Goal: Complete application form: Complete application form

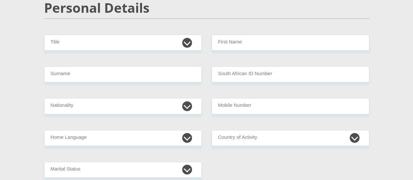
scroll to position [33, 0]
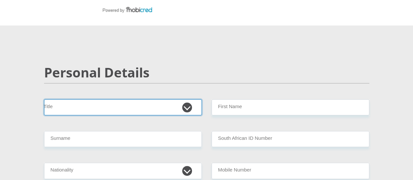
click at [90, 99] on select "Mr Ms Mrs Dr [PERSON_NAME]" at bounding box center [123, 107] width 158 height 16
select select "Mrs"
click at [44, 99] on select "Mr Ms Mrs Dr [PERSON_NAME]" at bounding box center [123, 107] width 158 height 16
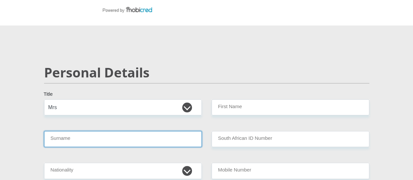
click at [123, 131] on input "Surname" at bounding box center [123, 139] width 158 height 16
type input "molefe"
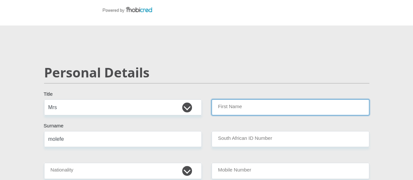
type input "motlalepula"
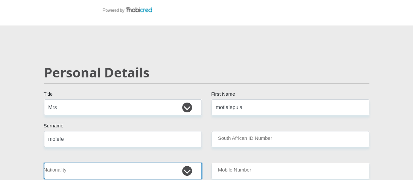
select select "ZAF"
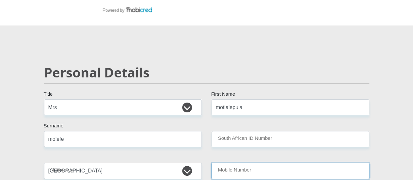
type input "0722613135"
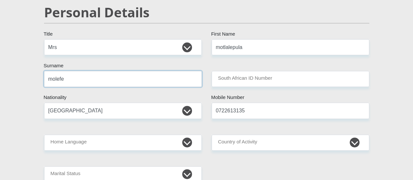
scroll to position [98, 0]
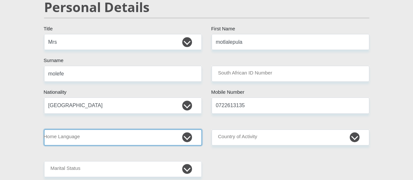
click at [111, 129] on select "Afrikaans English Sepedi South Ndebele Southern Sotho Swati Tsonga Tswana Venda…" at bounding box center [123, 137] width 158 height 16
select select "tsn"
click at [44, 129] on select "Afrikaans English Sepedi South Ndebele Southern Sotho Swati Tsonga Tswana Venda…" at bounding box center [123, 137] width 158 height 16
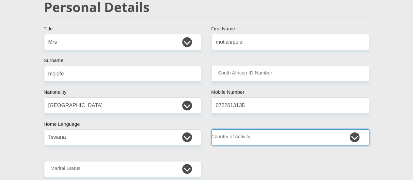
click at [316, 129] on select "South Africa Afghanistan Aland Islands Albania Algeria America Samoa American V…" at bounding box center [291, 137] width 158 height 16
select select "ZAF"
click at [212, 129] on select "South Africa Afghanistan Aland Islands Albania Algeria America Samoa American V…" at bounding box center [291, 137] width 158 height 16
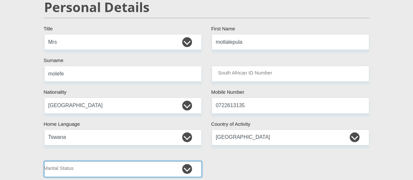
click at [101, 161] on select "Married ANC Single Divorced Widowed Married COP or Customary Law" at bounding box center [123, 169] width 158 height 16
select select "5"
click at [44, 161] on select "Married ANC Single Divorced Widowed Married COP or Customary Law" at bounding box center [123, 169] width 158 height 16
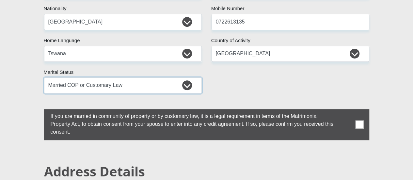
scroll to position [196, 0]
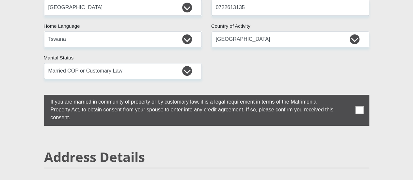
click at [359, 106] on span at bounding box center [359, 110] width 8 height 8
click at [38, 96] on input "checkbox" at bounding box center [38, 96] width 0 height 0
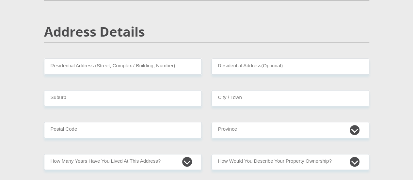
scroll to position [327, 0]
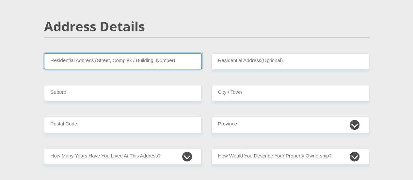
click at [80, 53] on input "Residential Address (Street, Complex / Building, Number)" at bounding box center [123, 61] width 158 height 16
type input "Lotlhakane village 11073 borokoro section"
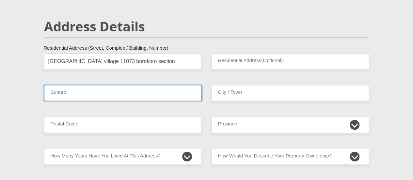
type input "Mahikeng"
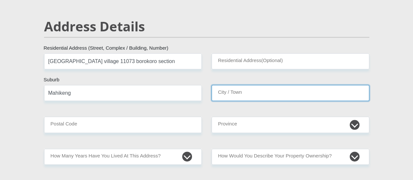
type input "Mahikeng"
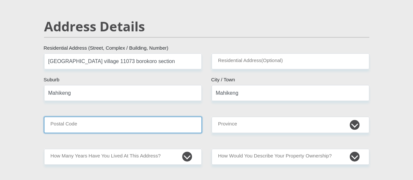
type input "2745"
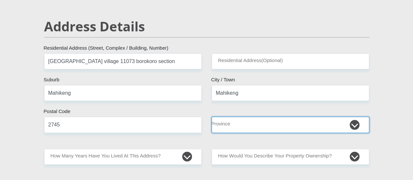
click at [239, 117] on select "Eastern Cape Free State Gauteng KwaZulu-Natal Limpopo Mpumalanga Northern Cape …" at bounding box center [291, 125] width 158 height 16
select select "North West"
click at [212, 117] on select "Eastern Cape Free State Gauteng KwaZulu-Natal Limpopo Mpumalanga Northern Cape …" at bounding box center [291, 125] width 158 height 16
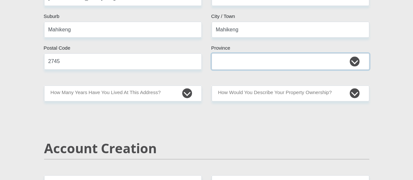
scroll to position [392, 0]
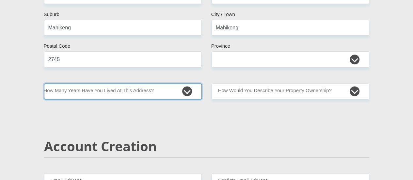
click at [101, 83] on select "less than 1 year 1-3 years 3-5 years 5+ years" at bounding box center [123, 91] width 158 height 16
select select "5"
click at [44, 83] on select "less than 1 year 1-3 years 3-5 years 5+ years" at bounding box center [123, 91] width 158 height 16
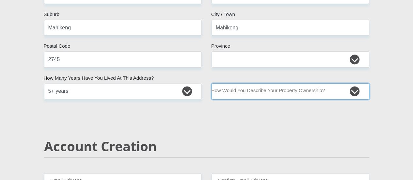
click at [253, 83] on select "Owned Rented Family Owned Company Dwelling" at bounding box center [291, 91] width 158 height 16
select select "Owned"
click at [212, 83] on select "Owned Rented Family Owned Company Dwelling" at bounding box center [291, 91] width 158 height 16
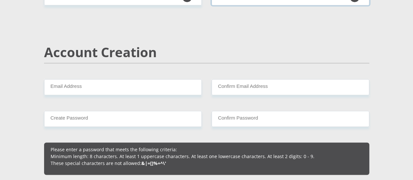
scroll to position [490, 0]
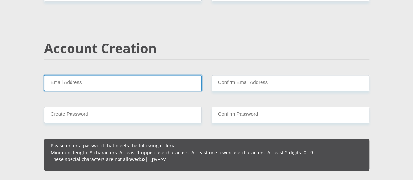
click at [120, 75] on input "Email Address" at bounding box center [123, 83] width 158 height 16
type input "motlalepulamolefe89@gmail.com"
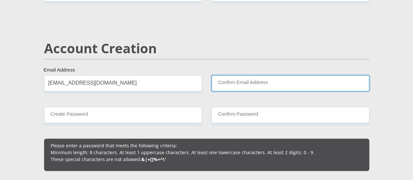
type input "motlalepulamolefe89@gmail.com"
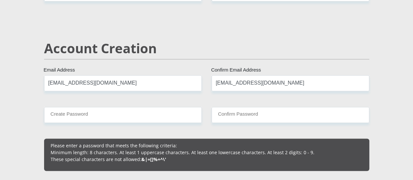
type input "0722613135"
type input "motlalepula"
type input "molefe"
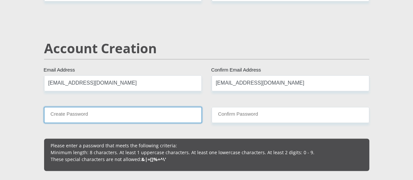
click at [140, 107] on input "Create Password" at bounding box center [123, 115] width 158 height 16
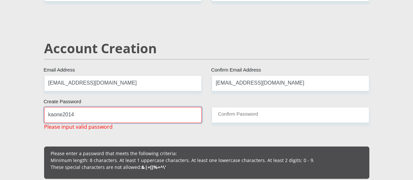
click at [62, 107] on input "kaone2014" at bounding box center [123, 115] width 158 height 16
click at [124, 107] on input "kaone@2014" at bounding box center [123, 115] width 158 height 16
click at [51, 107] on input "kaone@2014" at bounding box center [123, 115] width 158 height 16
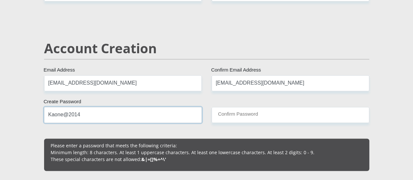
type input "Kaone@2014"
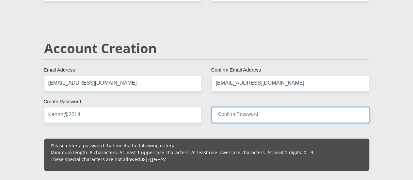
click at [244, 107] on input "Confirm Password" at bounding box center [291, 115] width 158 height 16
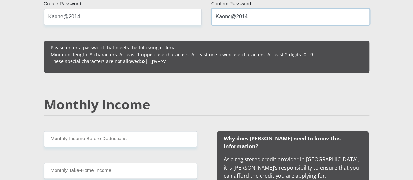
scroll to position [621, 0]
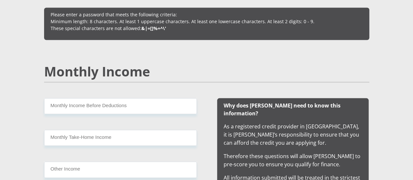
type input "Kaone@2014"
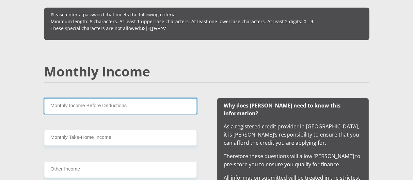
click at [117, 98] on input "Monthly Income Before Deductions" at bounding box center [120, 106] width 153 height 16
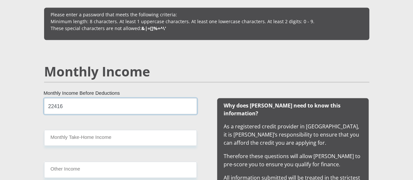
type input "22416"
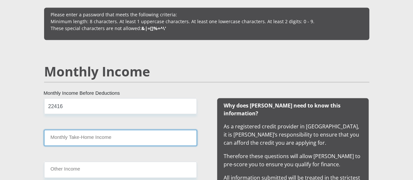
click at [93, 130] on input "Monthly Take-Home Income" at bounding box center [120, 138] width 153 height 16
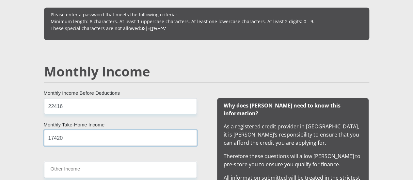
type input "17420"
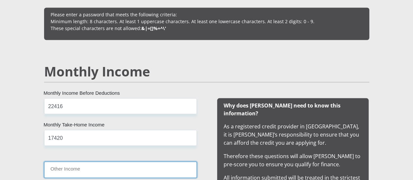
click at [89, 162] on input "Other Income" at bounding box center [120, 170] width 153 height 16
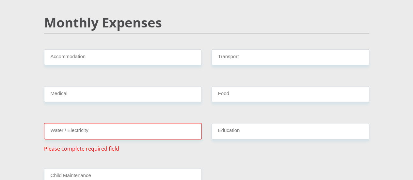
scroll to position [817, 0]
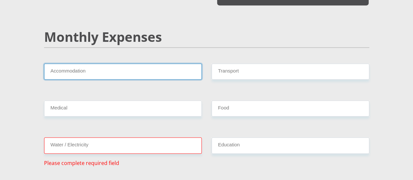
click at [77, 64] on input "Accommodation" at bounding box center [123, 72] width 158 height 16
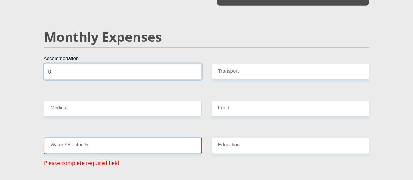
type input "0"
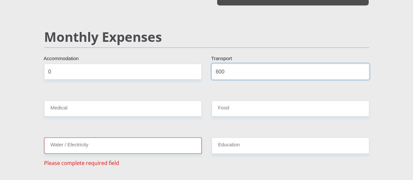
type input "600"
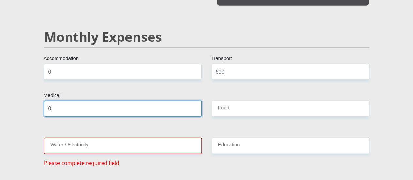
type input "0"
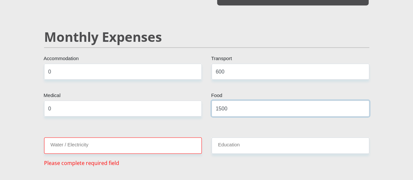
type input "1500"
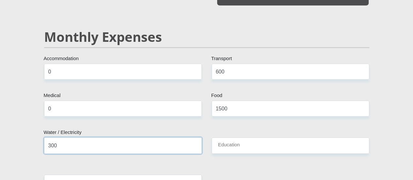
type input "300"
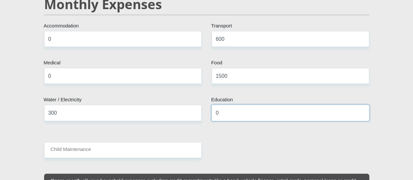
scroll to position [882, 0]
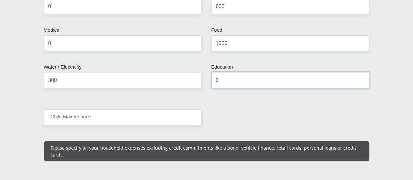
type input "0"
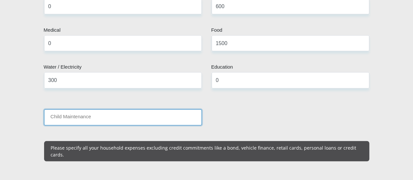
click at [87, 109] on input "Child Maintenance" at bounding box center [123, 117] width 158 height 16
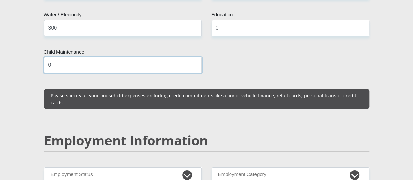
scroll to position [1013, 0]
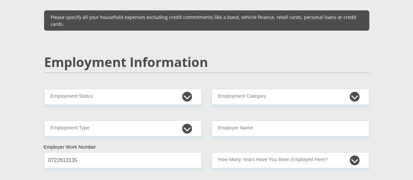
type input "0"
click at [66, 54] on div "Employment Information" at bounding box center [206, 71] width 335 height 35
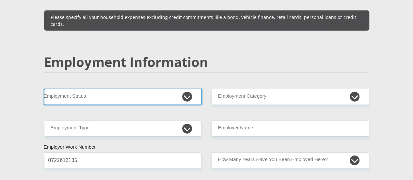
click at [68, 89] on select "Permanent/Full-time Part-time/Casual Contract Worker Self-Employed Housewife Re…" at bounding box center [123, 97] width 158 height 16
select select "1"
click at [44, 89] on select "Permanent/Full-time Part-time/Casual Contract Worker Self-Employed Housewife Re…" at bounding box center [123, 97] width 158 height 16
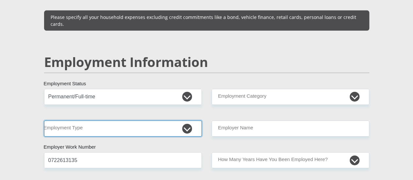
click at [183, 121] on select "College/Lecturer Craft Seller Creative Driver Executive Farmer Forces - Non Com…" at bounding box center [123, 129] width 158 height 16
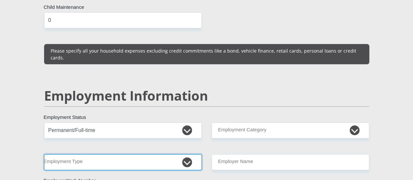
scroll to position [980, 0]
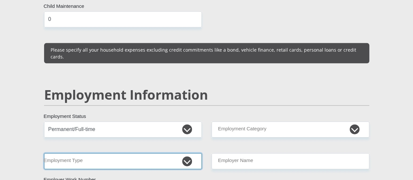
click at [188, 153] on select "College/Lecturer Craft Seller Creative Driver Executive Farmer Forces - Non Com…" at bounding box center [123, 161] width 158 height 16
select select "Office Staff/Clerk"
click at [44, 153] on select "College/Lecturer Craft Seller Creative Driver Executive Farmer Forces - Non Com…" at bounding box center [123, 161] width 158 height 16
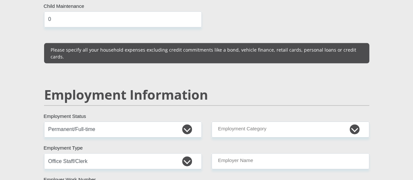
click at [391, 88] on div "Personal Details Mr Ms Mrs Dr Other Title motlalepula First Name molefe Surname…" at bounding box center [207, 104] width 372 height 2004
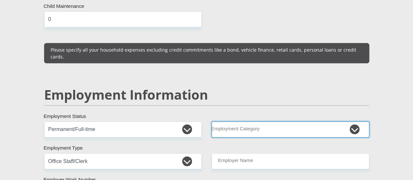
click at [351, 122] on select "AGRICULTURE ALCOHOL & TOBACCO CONSTRUCTION MATERIALS METALLURGY EQUIPMENT FOR R…" at bounding box center [291, 130] width 158 height 16
select select "77"
click at [212, 122] on select "AGRICULTURE ALCOHOL & TOBACCO CONSTRUCTION MATERIALS METALLURGY EQUIPMENT FOR R…" at bounding box center [291, 130] width 158 height 16
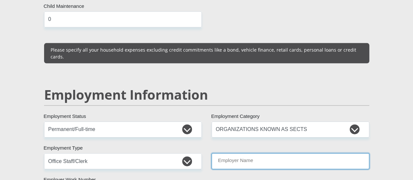
click at [255, 153] on input "Employer Name" at bounding box center [291, 161] width 158 height 16
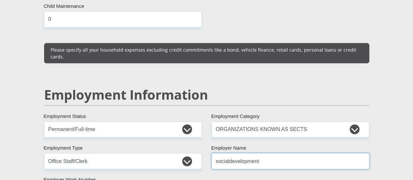
drag, startPoint x: 231, startPoint y: 124, endPoint x: 267, endPoint y: 129, distance: 36.3
click at [232, 153] on input "socialdevelopment" at bounding box center [291, 161] width 158 height 16
click at [233, 153] on input "socialdevelopment" at bounding box center [291, 161] width 158 height 16
click at [229, 153] on input "socialdevelopment" at bounding box center [291, 161] width 158 height 16
type input "s"
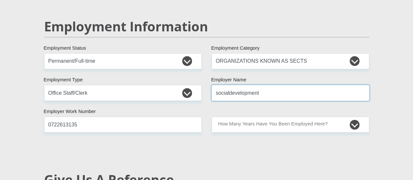
scroll to position [1111, 0]
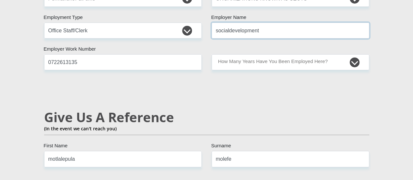
type input "socialdevelopment"
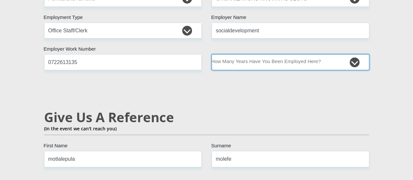
click at [242, 54] on select "less than 1 year 1-3 years 3-5 years 5+ years" at bounding box center [291, 62] width 158 height 16
select select "60"
click at [212, 54] on select "less than 1 year 1-3 years 3-5 years 5+ years" at bounding box center [291, 62] width 158 height 16
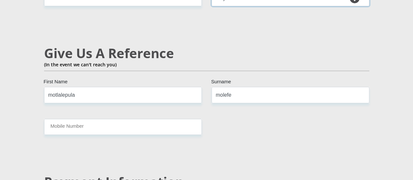
scroll to position [1176, 0]
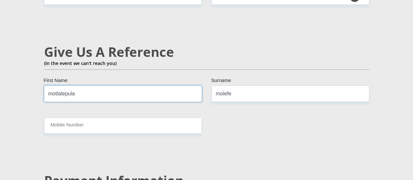
click at [98, 86] on input "motlalepula" at bounding box center [123, 94] width 158 height 16
type input "m"
type input "letlhogonolo"
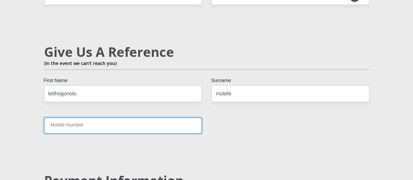
drag, startPoint x: 67, startPoint y: 90, endPoint x: 68, endPoint y: 86, distance: 4.3
click at [68, 118] on input "Mobile Number" at bounding box center [123, 126] width 158 height 16
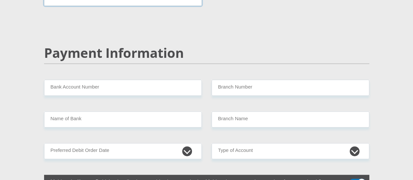
scroll to position [1307, 0]
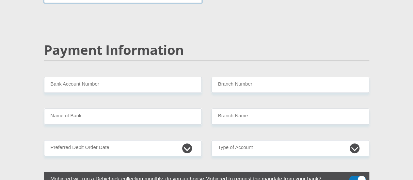
type input "0730693504"
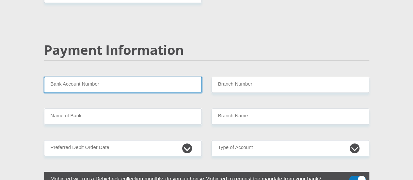
click at [111, 77] on input "Bank Account Number" at bounding box center [123, 85] width 158 height 16
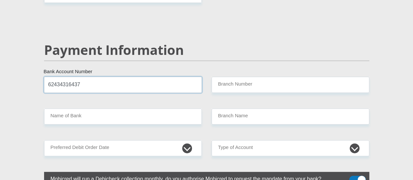
drag, startPoint x: 54, startPoint y: 47, endPoint x: 79, endPoint y: 51, distance: 25.5
click at [79, 77] on input "62434316437" at bounding box center [123, 85] width 158 height 16
type input "62434316437"
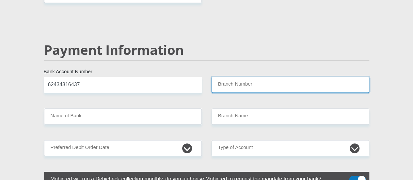
click at [256, 77] on input "Branch Number" at bounding box center [291, 85] width 158 height 16
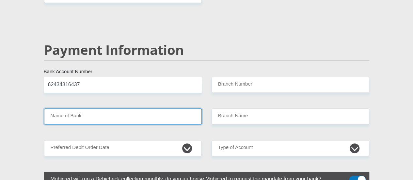
click at [116, 108] on input "Name of Bank" at bounding box center [123, 116] width 158 height 16
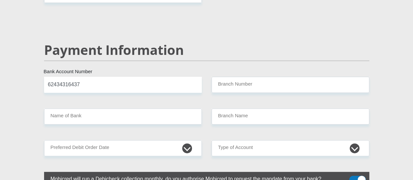
drag, startPoint x: 101, startPoint y: 67, endPoint x: 97, endPoint y: 79, distance: 13.0
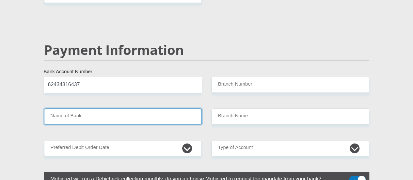
click at [94, 108] on input "Name of Bank" at bounding box center [123, 116] width 158 height 16
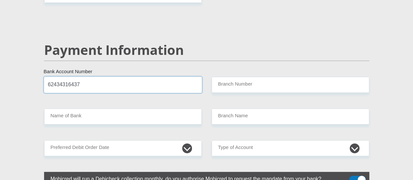
click at [107, 77] on input "62434316437" at bounding box center [123, 85] width 158 height 16
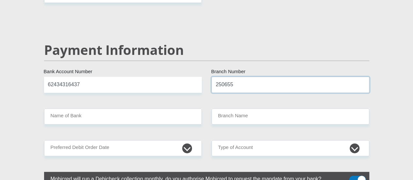
type input "250655"
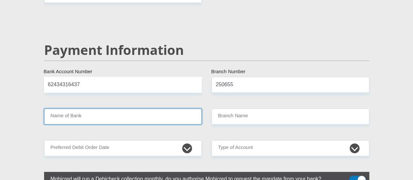
type input "FIRSTRAND BANK"
type input "BRANCH 560"
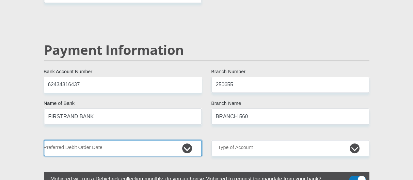
click at [131, 140] on select "1st 2nd 3rd 4th 5th 7th 18th 19th 20th 21st 22nd 23rd 24th 25th 26th 27th 28th …" at bounding box center [123, 148] width 158 height 16
select select "18"
click at [44, 140] on select "1st 2nd 3rd 4th 5th 7th 18th 19th 20th 21st 22nd 23rd 24th 25th 26th 27th 28th …" at bounding box center [123, 148] width 158 height 16
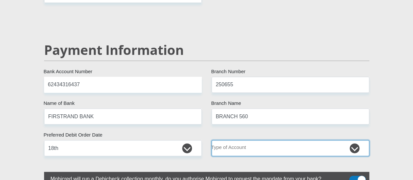
click at [236, 140] on select "Cheque Savings" at bounding box center [291, 148] width 158 height 16
select select "CUR"
click at [212, 140] on select "Cheque Savings" at bounding box center [291, 148] width 158 height 16
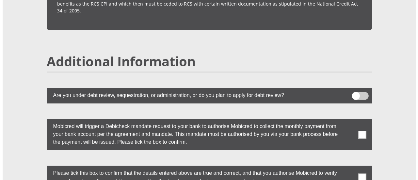
scroll to position [1797, 0]
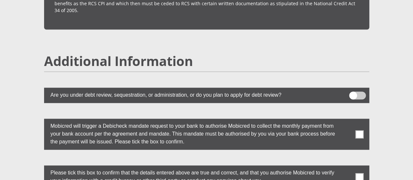
click at [360, 173] on span at bounding box center [359, 177] width 8 height 8
click at [347, 167] on input "checkbox" at bounding box center [347, 167] width 0 height 0
drag, startPoint x: 357, startPoint y: 104, endPoint x: 359, endPoint y: 100, distance: 4.7
click at [357, 119] on label at bounding box center [206, 134] width 325 height 31
click at [347, 120] on input "checkbox" at bounding box center [347, 120] width 0 height 0
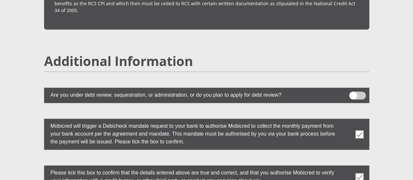
click at [362, 130] on span at bounding box center [359, 134] width 8 height 8
click at [347, 120] on input "checkbox" at bounding box center [347, 120] width 0 height 0
drag, startPoint x: 361, startPoint y: 97, endPoint x: 357, endPoint y: 87, distance: 10.9
click at [361, 130] on span at bounding box center [359, 134] width 8 height 8
click at [347, 120] on input "checkbox" at bounding box center [347, 120] width 0 height 0
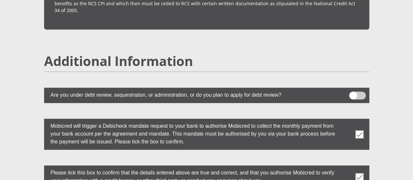
click at [356, 91] on span at bounding box center [357, 95] width 17 height 8
click at [353, 93] on input "checkbox" at bounding box center [353, 93] width 0 height 0
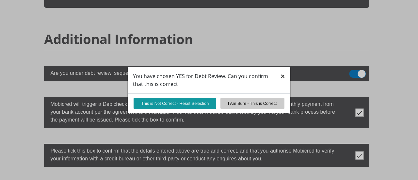
click at [282, 78] on span "×" at bounding box center [283, 76] width 5 height 11
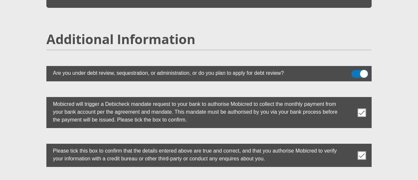
click at [362, 70] on span at bounding box center [360, 74] width 17 height 8
click at [355, 72] on input "checkbox" at bounding box center [355, 72] width 0 height 0
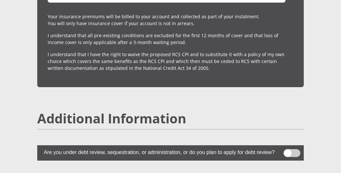
click at [291, 149] on span at bounding box center [292, 153] width 17 height 8
click at [290, 151] on input "checkbox" at bounding box center [290, 151] width 0 height 0
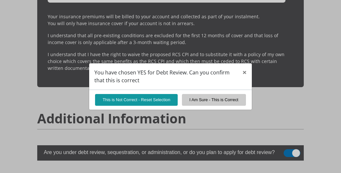
click at [290, 147] on div "You have chosen YES for Debt Review. Can you confirm that this is correct × Thi…" at bounding box center [170, 86] width 341 height 173
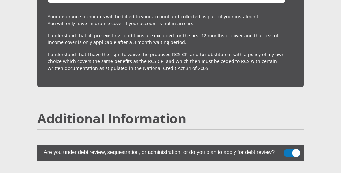
click at [290, 149] on span at bounding box center [292, 153] width 17 height 8
click at [290, 151] on input "checkbox" at bounding box center [290, 151] width 0 height 0
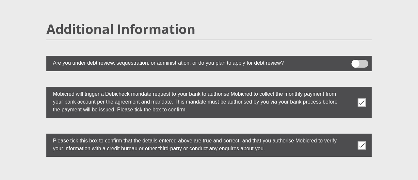
scroll to position [1928, 0]
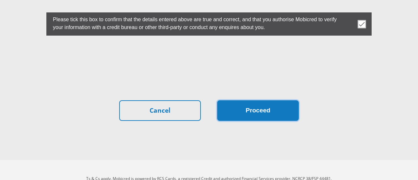
click at [236, 100] on button "Proceed" at bounding box center [258, 110] width 82 height 21
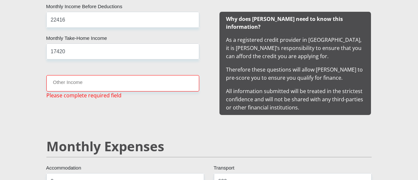
scroll to position [686, 0]
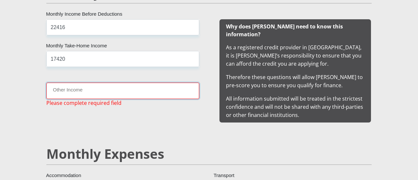
click at [85, 90] on input "Other Income" at bounding box center [122, 91] width 153 height 16
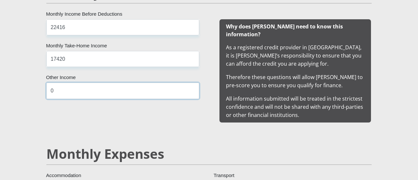
type input "0"
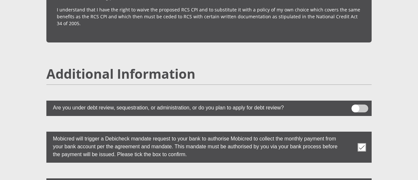
scroll to position [1892, 0]
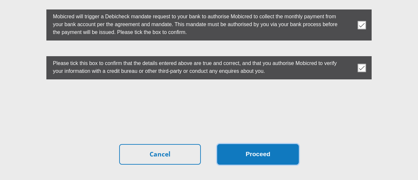
click at [279, 144] on button "Proceed" at bounding box center [258, 154] width 82 height 21
click at [237, 144] on button "Proceed" at bounding box center [258, 154] width 82 height 21
click at [256, 144] on button "Proceed" at bounding box center [258, 154] width 82 height 21
click at [245, 144] on button "Proceed" at bounding box center [258, 154] width 82 height 21
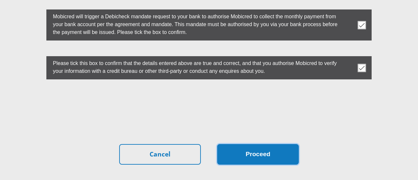
click at [245, 144] on button "Proceed" at bounding box center [258, 154] width 82 height 21
click at [246, 144] on button "Proceed" at bounding box center [258, 154] width 82 height 21
click at [253, 144] on button "Proceed" at bounding box center [258, 154] width 82 height 21
click at [262, 144] on button "Proceed" at bounding box center [258, 154] width 82 height 21
click at [236, 144] on button "Proceed" at bounding box center [258, 154] width 82 height 21
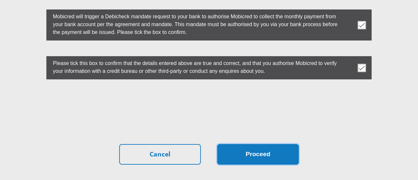
click at [236, 144] on button "Proceed" at bounding box center [258, 154] width 82 height 21
click at [260, 144] on button "Proceed" at bounding box center [258, 154] width 82 height 21
click at [268, 144] on button "Proceed" at bounding box center [258, 154] width 82 height 21
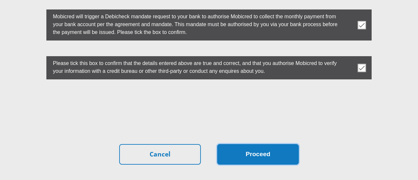
click at [230, 144] on button "Proceed" at bounding box center [258, 154] width 82 height 21
click at [231, 144] on button "Proceed" at bounding box center [258, 154] width 82 height 21
drag, startPoint x: 253, startPoint y: 135, endPoint x: 247, endPoint y: 134, distance: 6.6
click at [253, 144] on button "Proceed" at bounding box center [258, 154] width 82 height 21
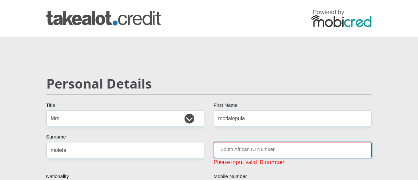
click at [253, 155] on input "South African ID Number" at bounding box center [293, 150] width 158 height 16
type input "9"
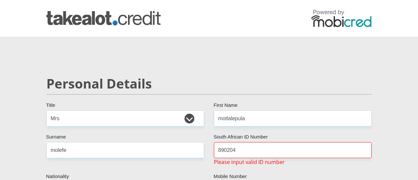
scroll to position [1895, 0]
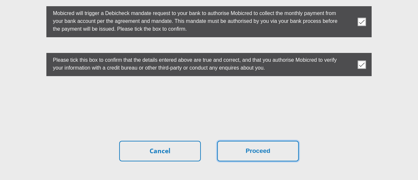
click at [259, 141] on button "Proceed" at bounding box center [258, 151] width 82 height 21
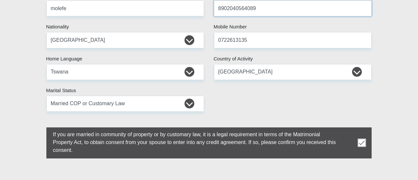
type input "8902040564089"
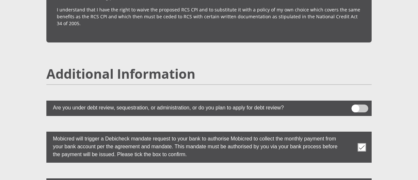
scroll to position [1884, 0]
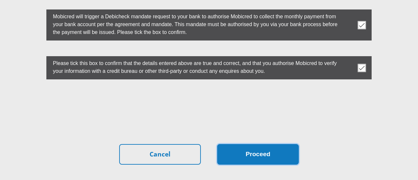
click at [258, 144] on button "Proceed" at bounding box center [258, 154] width 82 height 21
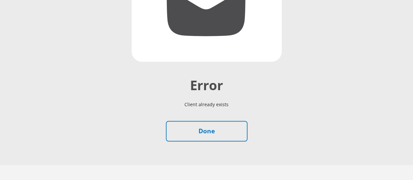
scroll to position [170, 0]
click at [204, 93] on p "Client already exists" at bounding box center [206, 104] width 363 height 23
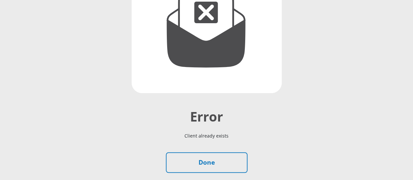
scroll to position [163, 0]
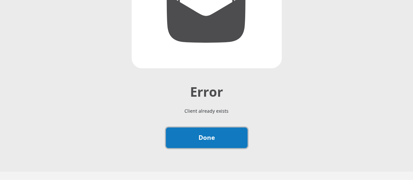
click at [191, 127] on link "Done" at bounding box center [207, 137] width 82 height 21
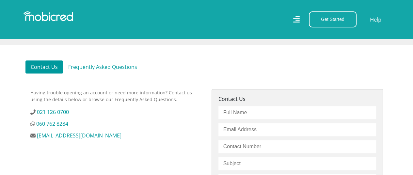
scroll to position [163, 0]
